Goal: Task Accomplishment & Management: Use online tool/utility

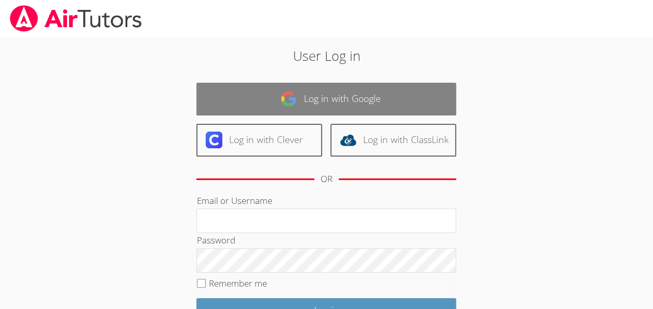
click at [296, 102] on img at bounding box center [289, 98] width 17 height 17
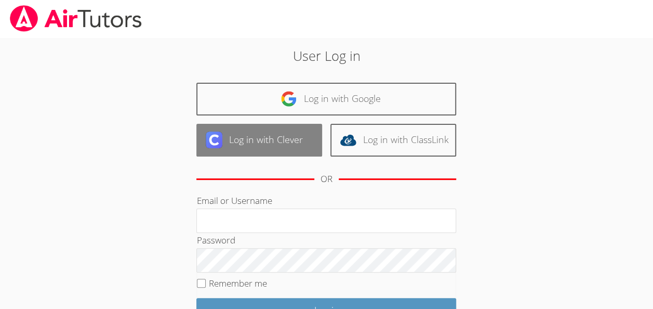
click at [271, 138] on link "Log in with Clever" at bounding box center [259, 140] width 126 height 33
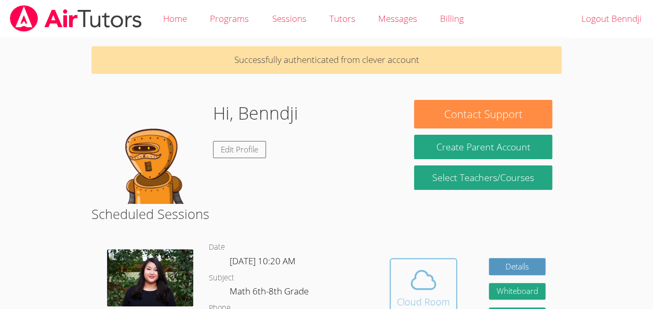
click at [401, 265] on span at bounding box center [423, 279] width 53 height 29
click at [424, 289] on icon at bounding box center [424, 280] width 24 height 18
click at [425, 257] on div "Hidden Cloud Room Details Whiteboard Hidden Google Doc" at bounding box center [468, 295] width 188 height 126
click at [429, 274] on icon at bounding box center [424, 280] width 24 height 18
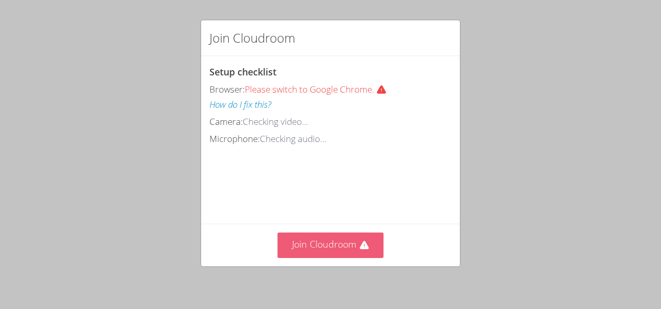
click at [327, 247] on button "Join Cloudroom" at bounding box center [331, 244] width 107 height 25
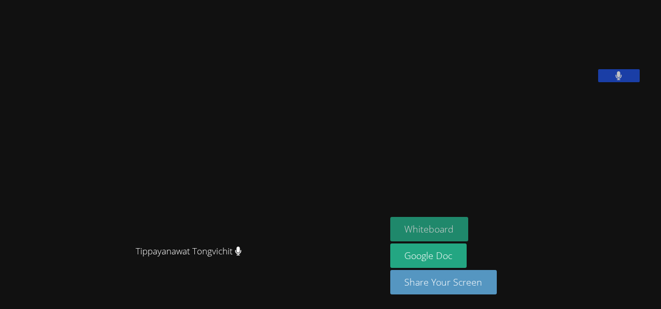
click at [459, 225] on button "Whiteboard" at bounding box center [429, 229] width 78 height 24
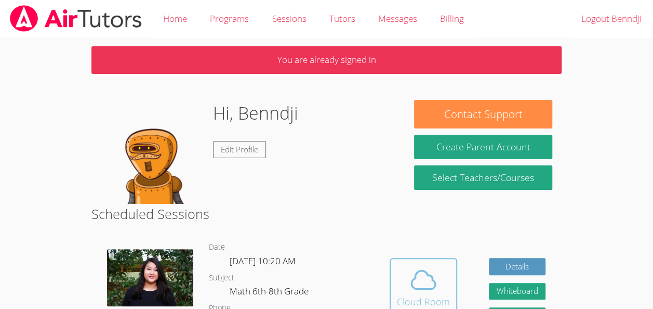
click at [419, 269] on icon at bounding box center [423, 279] width 29 height 29
click at [414, 278] on icon at bounding box center [423, 279] width 29 height 29
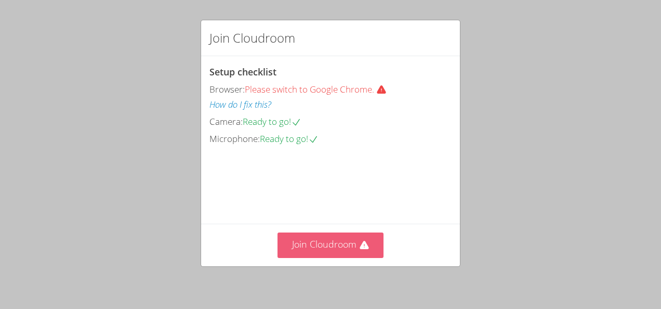
click at [341, 254] on button "Join Cloudroom" at bounding box center [331, 244] width 107 height 25
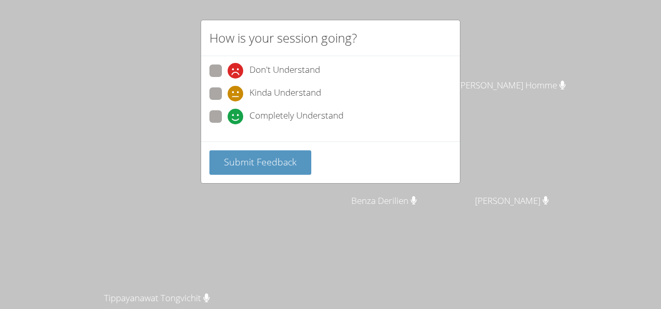
click at [248, 87] on div "Kinda Understand" at bounding box center [275, 94] width 94 height 16
click at [236, 87] on input "Kinda Understand" at bounding box center [232, 91] width 9 height 9
radio input "true"
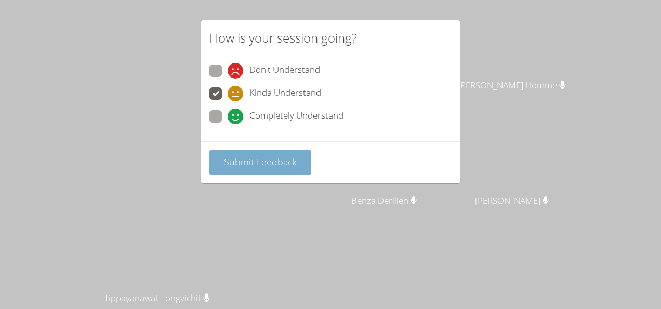
click at [244, 170] on button "Submit Feedback" at bounding box center [260, 162] width 102 height 24
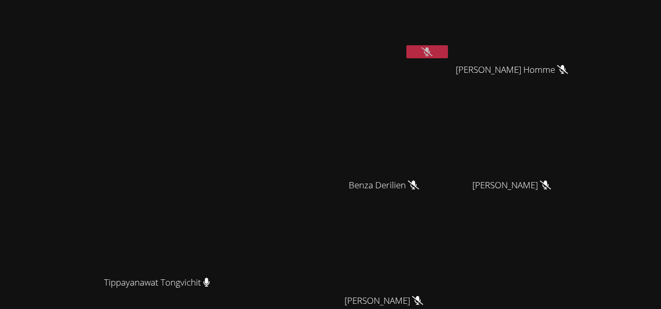
scroll to position [8, 0]
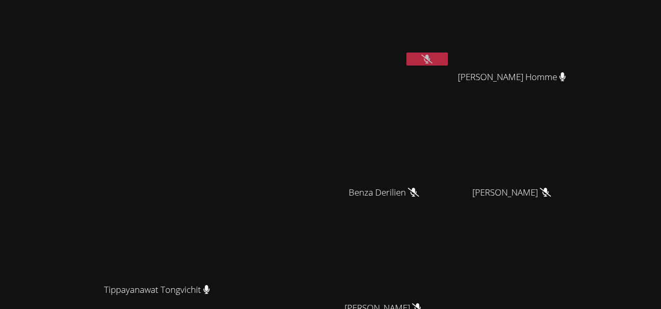
click at [432, 60] on icon at bounding box center [427, 59] width 11 height 9
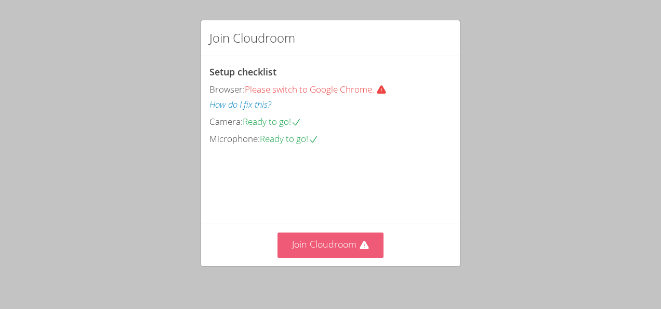
click at [351, 249] on button "Join Cloudroom" at bounding box center [331, 244] width 107 height 25
